Goal: Information Seeking & Learning: Understand process/instructions

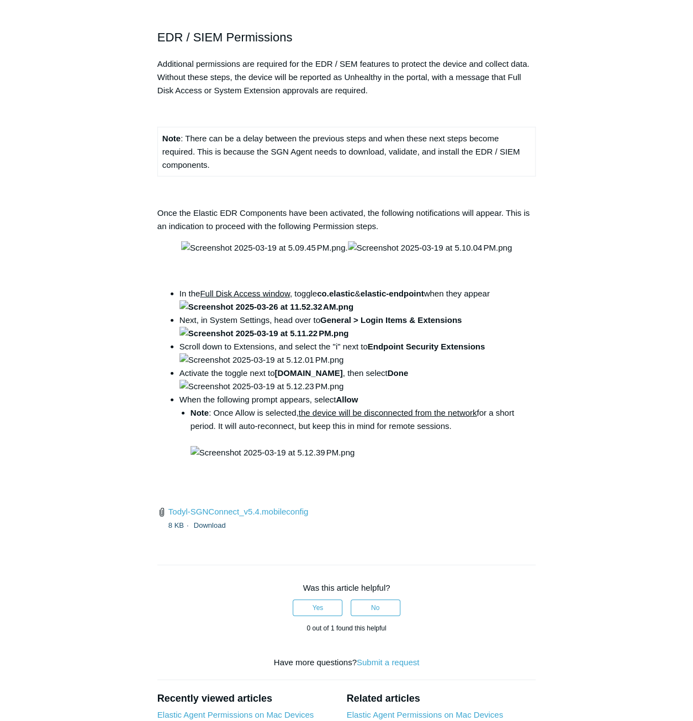
scroll to position [1215, 0]
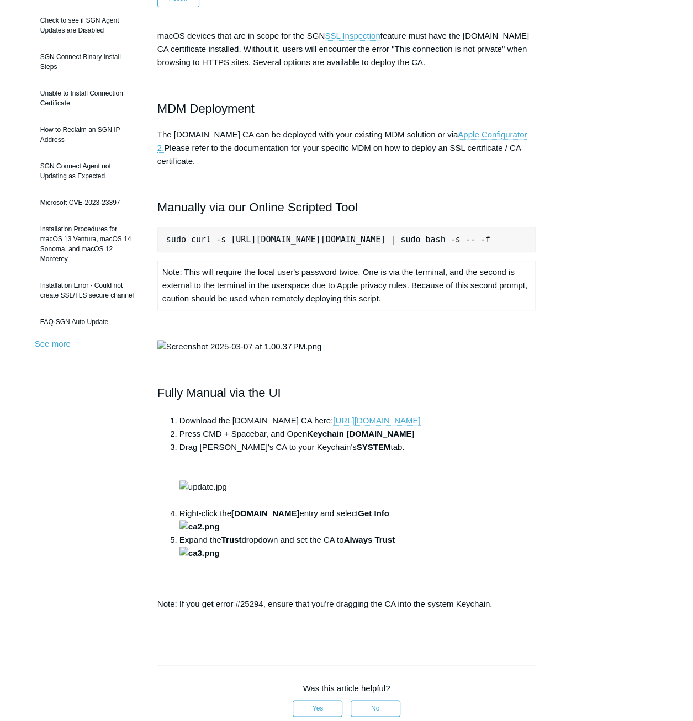
scroll to position [166, 0]
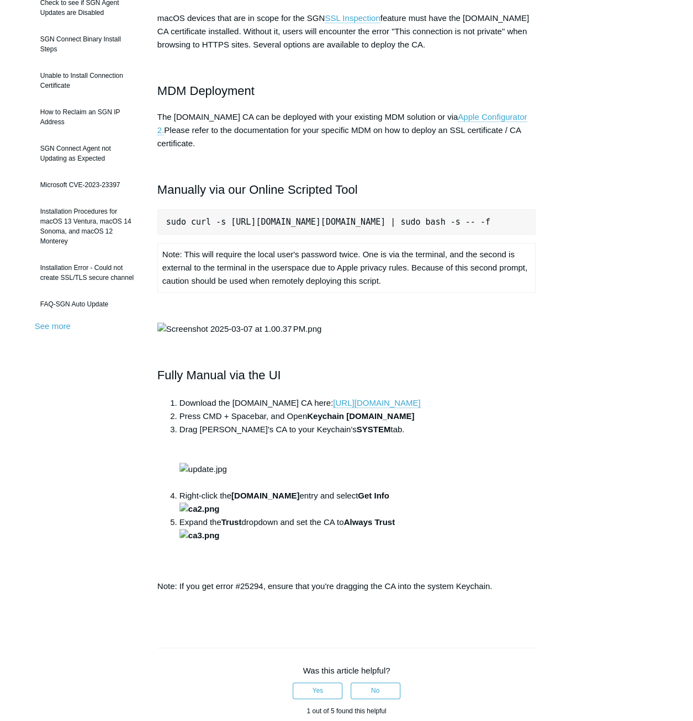
click at [239, 209] on pre "sudo curl -s [URL][DOMAIN_NAME][DOMAIN_NAME] | sudo bash -s -- -f" at bounding box center [346, 221] width 378 height 25
copy pre "sudo curl -s [URL][DOMAIN_NAME][DOMAIN_NAME] | sudo bash -s -- -f"
click at [659, 609] on main "Todyl Support Center The SGN Connect Agent SGN Connect Agent Articles in this s…" at bounding box center [346, 445] width 693 height 1142
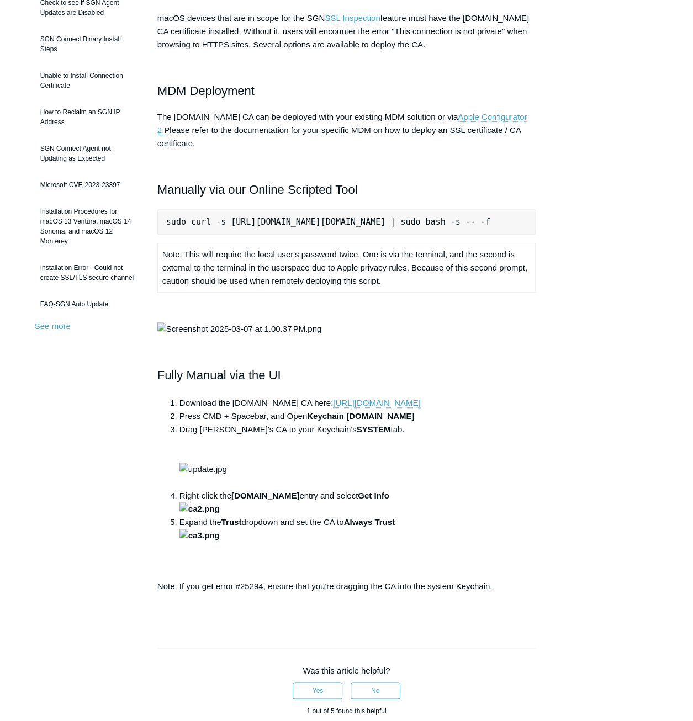
click at [607, 610] on div "Articles in this section Installation Procedure for macOS 15 (Sequoia) Check to…" at bounding box center [347, 474] width 624 height 1081
click at [619, 321] on div "Articles in this section Installation Procedure for macOS 15 (Sequoia) Check to…" at bounding box center [347, 474] width 624 height 1081
click at [598, 388] on div "Articles in this section Installation Procedure for macOS 15 (Sequoia) Check to…" at bounding box center [347, 474] width 624 height 1081
click at [620, 606] on div "Articles in this section Installation Procedure for macOS 15 (Sequoia) Check to…" at bounding box center [347, 474] width 624 height 1081
